Goal: Task Accomplishment & Management: Manage account settings

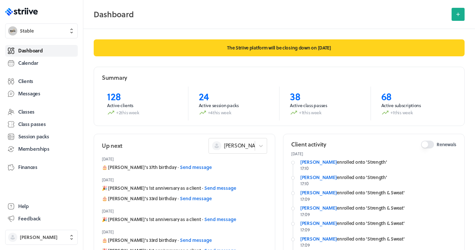
drag, startPoint x: 0, startPoint y: 0, endPoint x: 56, endPoint y: 51, distance: 75.7
click at [56, 51] on link "Dashboard" at bounding box center [41, 51] width 72 height 12
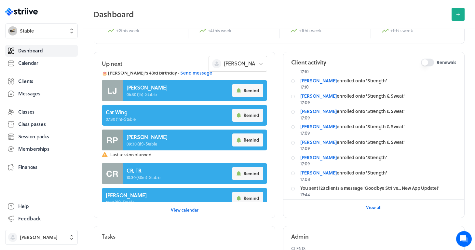
scroll to position [15, 0]
click at [314, 140] on link "[PERSON_NAME]" at bounding box center [318, 141] width 36 height 7
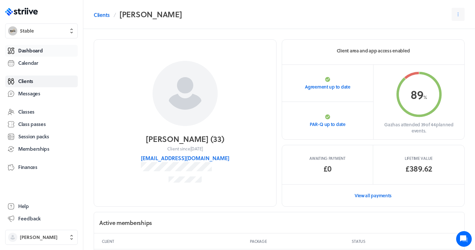
click at [22, 48] on span "Dashboard" at bounding box center [30, 50] width 24 height 7
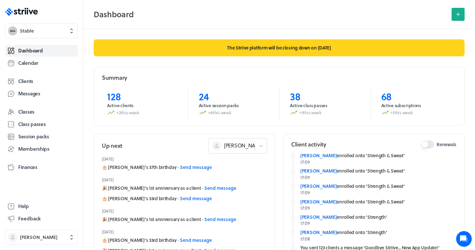
scroll to position [48, 0]
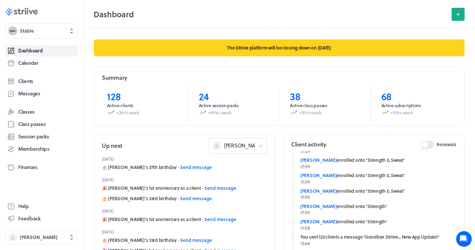
click at [34, 12] on icon at bounding box center [35, 12] width 5 height 5
click at [19, 33] on button "Stable" at bounding box center [41, 30] width 72 height 15
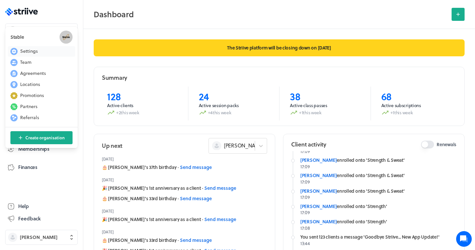
click at [33, 55] on button "Settings" at bounding box center [41, 51] width 67 height 10
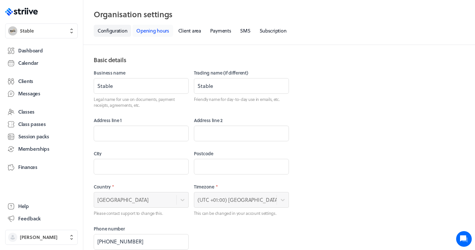
click at [156, 33] on link "Opening hours" at bounding box center [152, 31] width 40 height 12
select select "06:30"
select select "20:00"
select select "06:30"
select select "20:00"
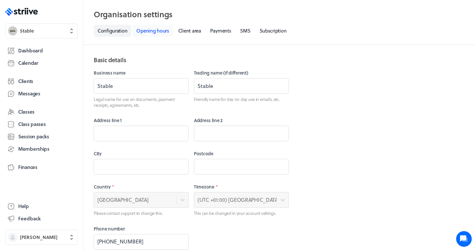
select select "06:30"
select select "20:00"
select select "06:30"
select select "20:00"
select select "06:30"
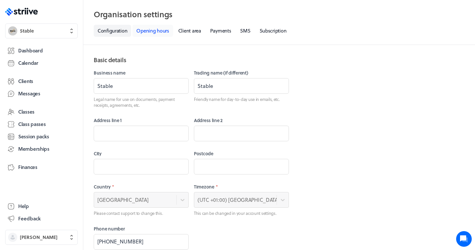
select select "20:00"
select select "06:30"
select select "20:00"
select select "08:30"
select select "12:30"
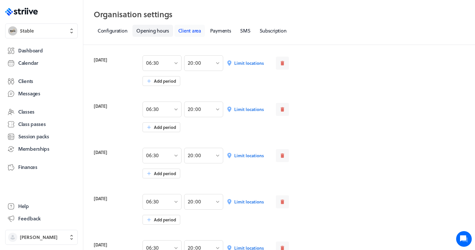
click at [185, 31] on link "Client area" at bounding box center [189, 31] width 31 height 12
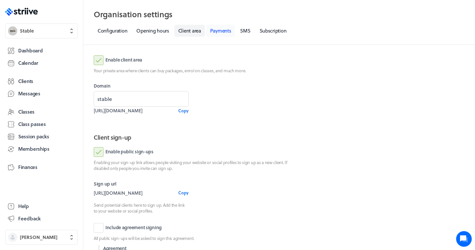
click at [229, 32] on link "Payments" at bounding box center [220, 31] width 29 height 12
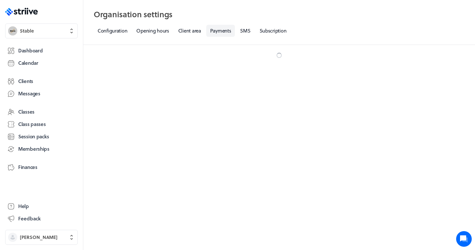
click at [255, 31] on nav "Configuration Opening hours Client area Payments SMS Subscription" at bounding box center [279, 31] width 371 height 12
click at [276, 31] on link "Subscription" at bounding box center [272, 31] width 35 height 12
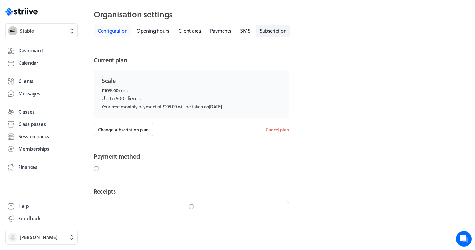
click at [110, 33] on link "Configuration" at bounding box center [112, 31] width 37 height 12
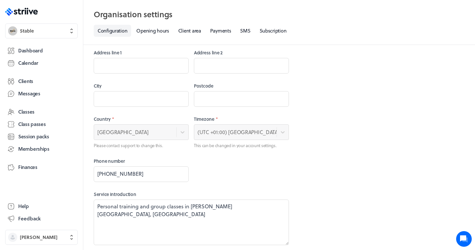
scroll to position [95, 0]
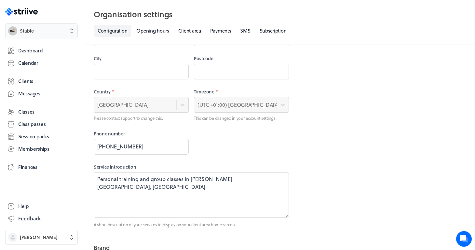
click at [65, 30] on span "Stable" at bounding box center [47, 31] width 55 height 7
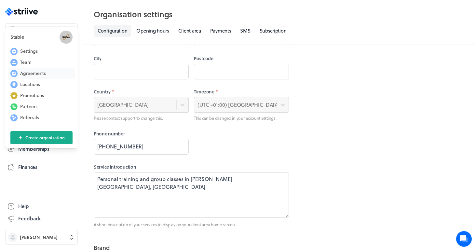
click at [31, 74] on span "Agreements" at bounding box center [33, 73] width 26 height 7
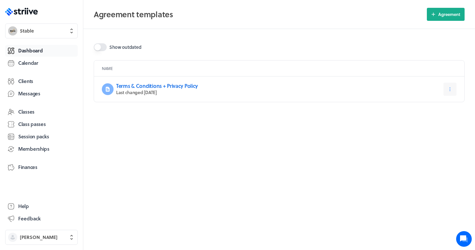
click at [37, 53] on span "Dashboard" at bounding box center [30, 50] width 24 height 7
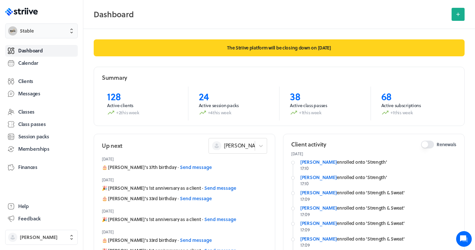
click at [59, 29] on span "Stable" at bounding box center [47, 31] width 55 height 7
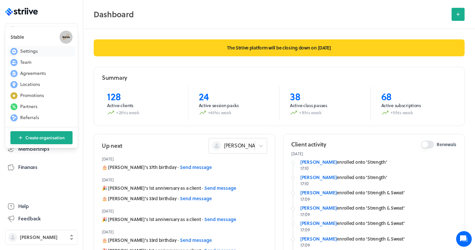
click at [33, 52] on span "Settings" at bounding box center [29, 51] width 18 height 7
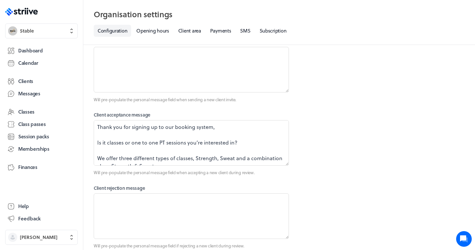
scroll to position [930, 0]
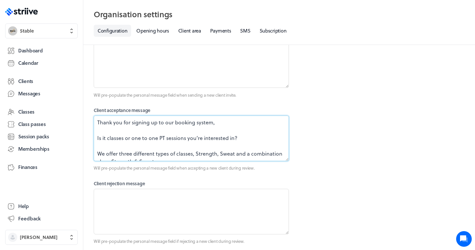
click at [116, 137] on textarea "Thank you for signing up to our booking system, Is it classes or one to one PT …" at bounding box center [191, 138] width 195 height 46
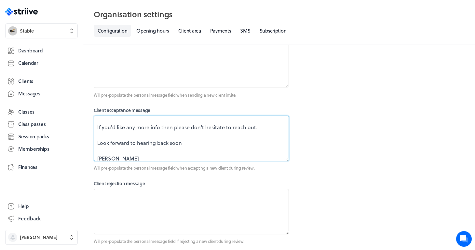
scroll to position [86, 0]
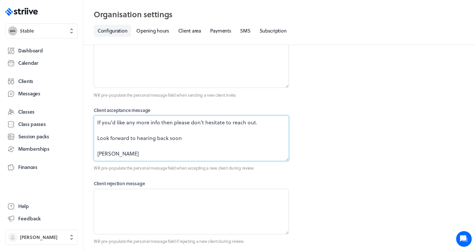
drag, startPoint x: 98, startPoint y: 130, endPoint x: 181, endPoint y: 190, distance: 103.0
click at [181, 190] on section "Invite message Will pre-populate the personal message field when sending a new …" at bounding box center [191, 139] width 195 height 210
click at [25, 98] on link "Messages" at bounding box center [41, 94] width 72 height 12
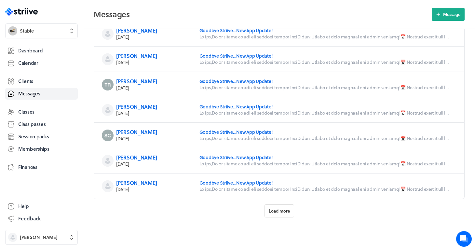
scroll to position [255, 0]
click at [274, 205] on button "Load more" at bounding box center [279, 210] width 30 height 13
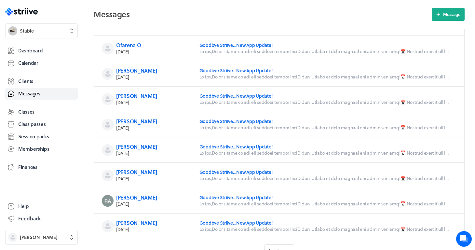
scroll to position [635, 0]
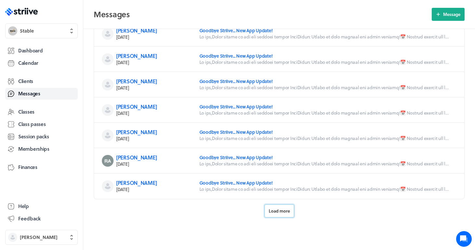
click at [280, 215] on button "Load more" at bounding box center [279, 210] width 30 height 13
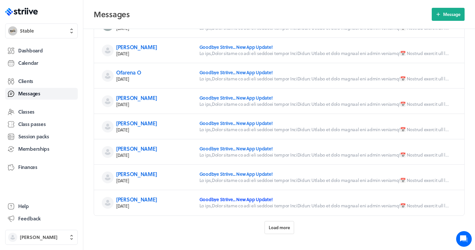
scroll to position [1012, 0]
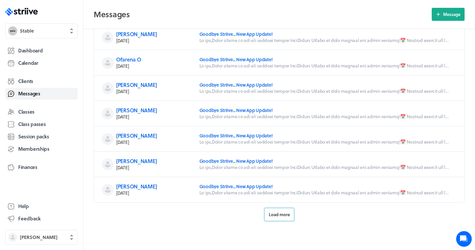
click at [279, 215] on span "Load more" at bounding box center [278, 214] width 21 height 6
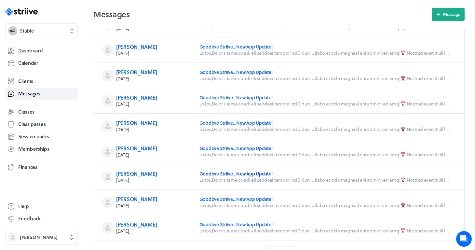
scroll to position [1376, 0]
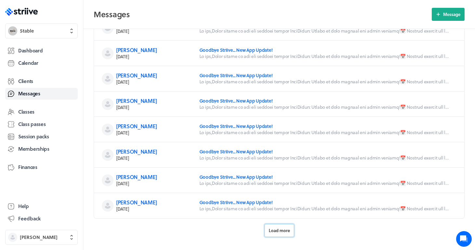
click at [273, 229] on span "Load more" at bounding box center [278, 230] width 21 height 6
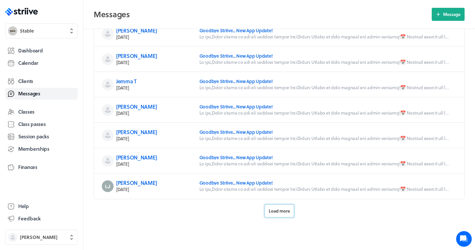
scroll to position [1776, 0]
click at [272, 211] on span "Load more" at bounding box center [278, 211] width 21 height 6
click at [269, 210] on span "Load more" at bounding box center [278, 211] width 21 height 6
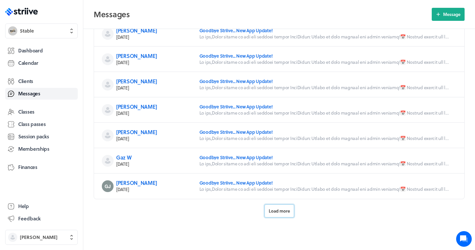
click at [277, 209] on span "Load more" at bounding box center [278, 211] width 21 height 6
click at [281, 209] on span "Load more" at bounding box center [278, 211] width 21 height 6
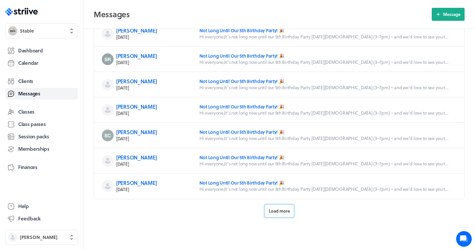
scroll to position [3297, 0]
click at [277, 210] on span "Load more" at bounding box center [278, 211] width 21 height 6
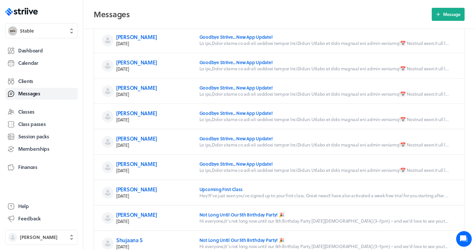
scroll to position [3014, 0]
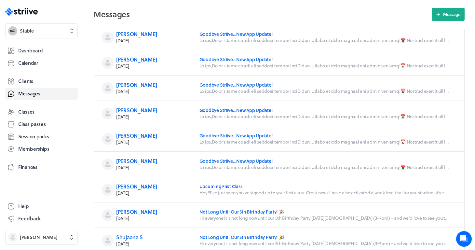
click at [224, 184] on link "Upcoming First Class" at bounding box center [220, 186] width 43 height 7
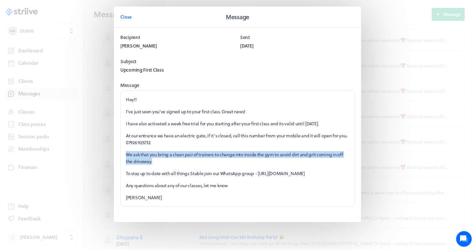
drag, startPoint x: 161, startPoint y: 161, endPoint x: 119, endPoint y: 153, distance: 42.1
click at [119, 153] on section "Recipient [PERSON_NAME] Sent [DATE] Subject Upcoming First Class Message Hey!! …" at bounding box center [237, 125] width 247 height 194
copy p "We ask that you bring a clean pair of trainers to change into inside the gym to…"
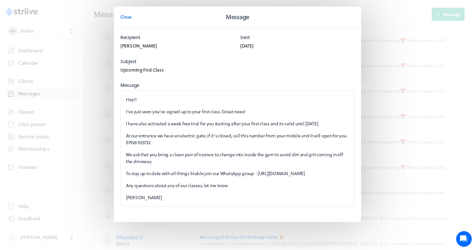
click at [293, 162] on p "We ask that you bring a clean pair of trainers to change into inside the gym to…" at bounding box center [237, 158] width 223 height 14
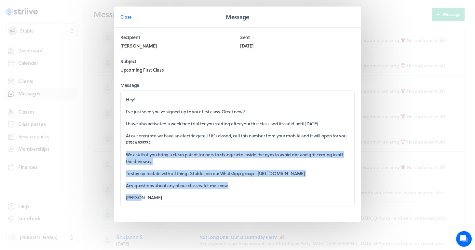
drag, startPoint x: 150, startPoint y: 205, endPoint x: 123, endPoint y: 151, distance: 60.8
click at [123, 151] on div "Hey!! I’ve just seen you’ve signed up to your first class. Great news! I have a…" at bounding box center [237, 148] width 234 height 116
copy div "We ask that you bring a clean pair of trainers to change into inside the gym to…"
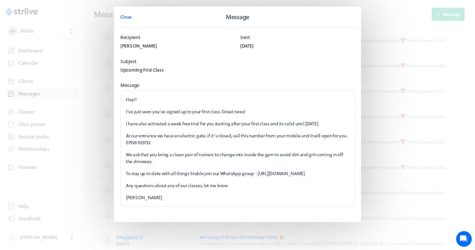
click at [401, 1] on div "Close Message Recipient [PERSON_NAME] Sent [DATE] Subject Upcoming First Class …" at bounding box center [237, 127] width 475 height 254
click at [127, 18] on span "Close" at bounding box center [125, 17] width 11 height 6
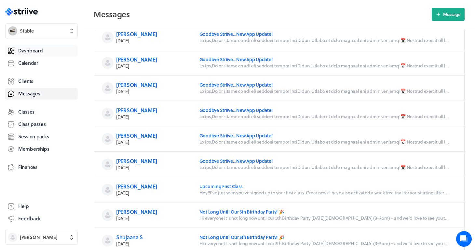
click at [45, 48] on link "Dashboard" at bounding box center [41, 51] width 72 height 12
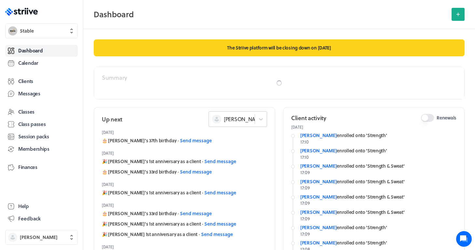
click at [242, 118] on span "[PERSON_NAME]" at bounding box center [244, 118] width 40 height 7
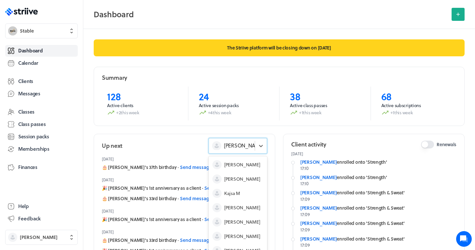
scroll to position [20, 0]
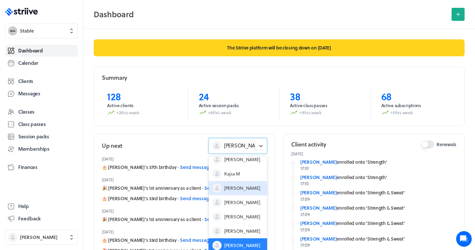
click at [232, 185] on span "[PERSON_NAME]" at bounding box center [242, 188] width 36 height 7
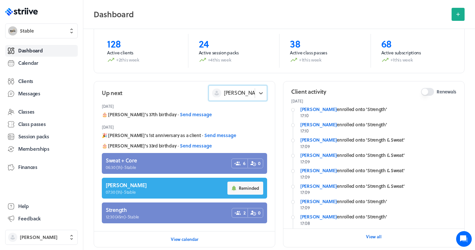
scroll to position [59, 0]
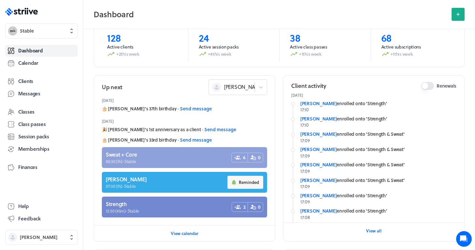
click at [178, 160] on link at bounding box center [184, 157] width 165 height 21
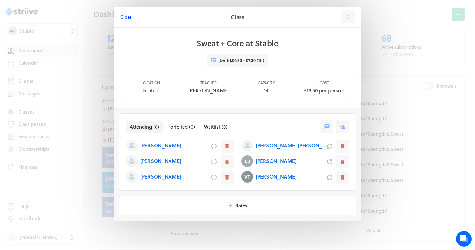
click at [125, 18] on span "Close" at bounding box center [125, 17] width 11 height 6
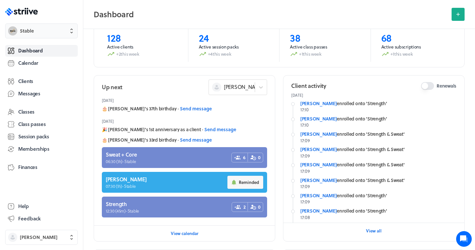
click at [39, 33] on span "Stable" at bounding box center [47, 31] width 55 height 7
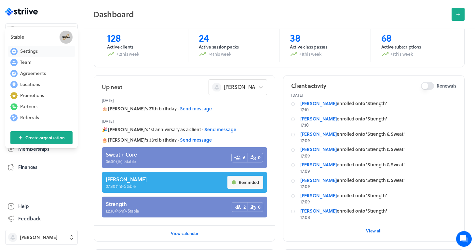
click at [33, 50] on span "Settings" at bounding box center [29, 51] width 18 height 7
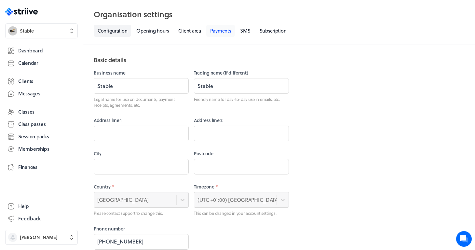
click at [218, 31] on link "Payments" at bounding box center [220, 31] width 29 height 12
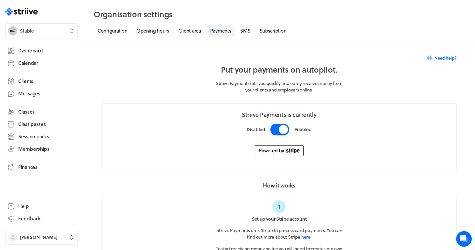
click at [283, 127] on button "button" at bounding box center [279, 130] width 19 height 12
click at [275, 34] on link "Subscription" at bounding box center [272, 31] width 35 height 12
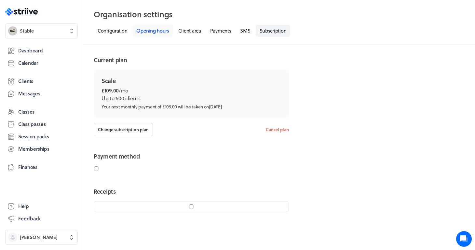
click at [153, 33] on link "Opening hours" at bounding box center [152, 31] width 40 height 12
select select "06:30"
select select "20:00"
select select "06:30"
select select "20:00"
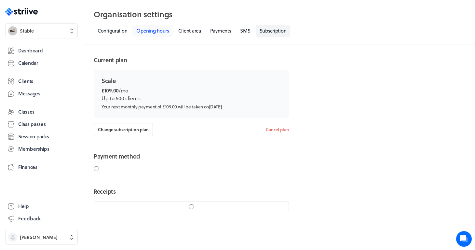
select select "06:30"
select select "20:00"
select select "06:30"
select select "20:00"
select select "06:30"
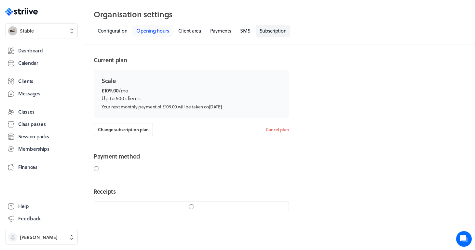
select select "20:00"
select select "06:30"
select select "20:00"
select select "08:30"
select select "12:30"
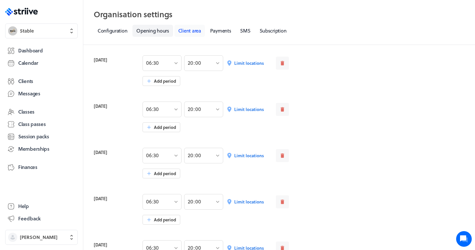
click at [199, 31] on link "Client area" at bounding box center [189, 31] width 31 height 12
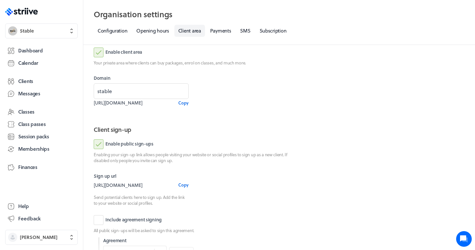
scroll to position [8, 0]
click at [121, 53] on label "Enable client area" at bounding box center [118, 52] width 48 height 10
click at [0, 0] on input "Enable client area" at bounding box center [0, 0] width 0 height 0
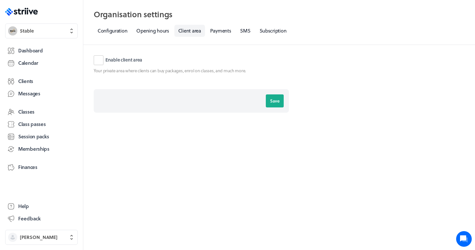
click at [123, 57] on label "Enable client area" at bounding box center [118, 60] width 48 height 10
click at [0, 0] on input "Enable client area" at bounding box center [0, 0] width 0 height 0
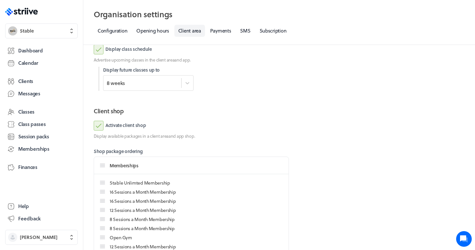
scroll to position [399, 0]
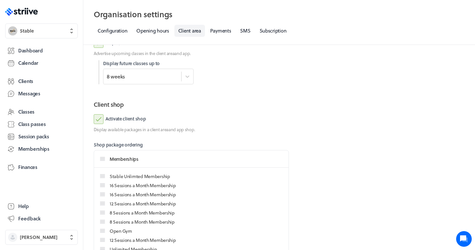
click at [124, 117] on label "Activate client shop" at bounding box center [120, 119] width 52 height 10
click at [0, 0] on input "Activate client shop" at bounding box center [0, 0] width 0 height 0
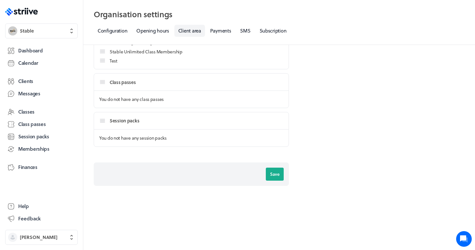
scroll to position [632, 0]
click at [277, 176] on button "Save" at bounding box center [275, 174] width 18 height 13
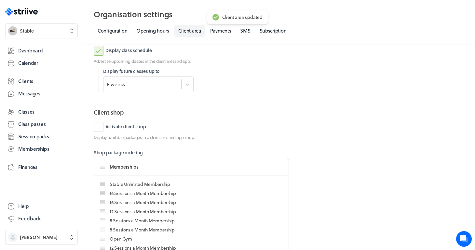
scroll to position [388, 0]
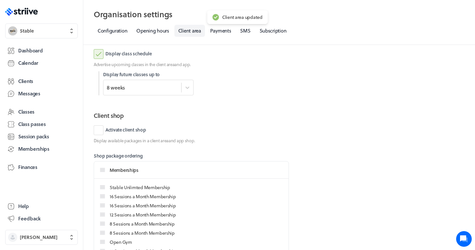
click at [135, 53] on label "Display class schedule" at bounding box center [123, 54] width 58 height 10
click at [0, 0] on input "Display class schedule" at bounding box center [0, 0] width 0 height 0
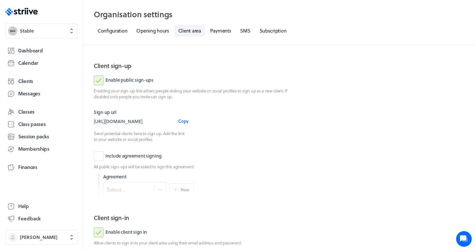
scroll to position [72, 0]
click at [98, 80] on label "Enable public sign-ups" at bounding box center [124, 80] width 60 height 10
click at [0, 0] on input "Enable public sign-ups" at bounding box center [0, 0] width 0 height 0
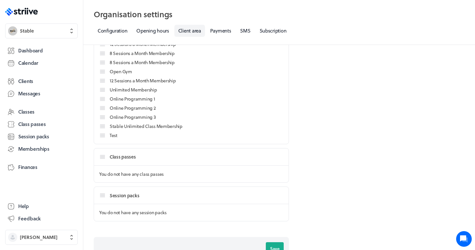
scroll to position [472, 0]
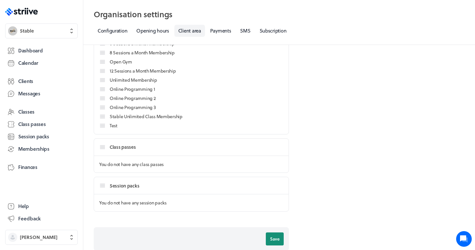
click at [272, 237] on span "Save" at bounding box center [274, 239] width 9 height 6
